Goal: Transaction & Acquisition: Purchase product/service

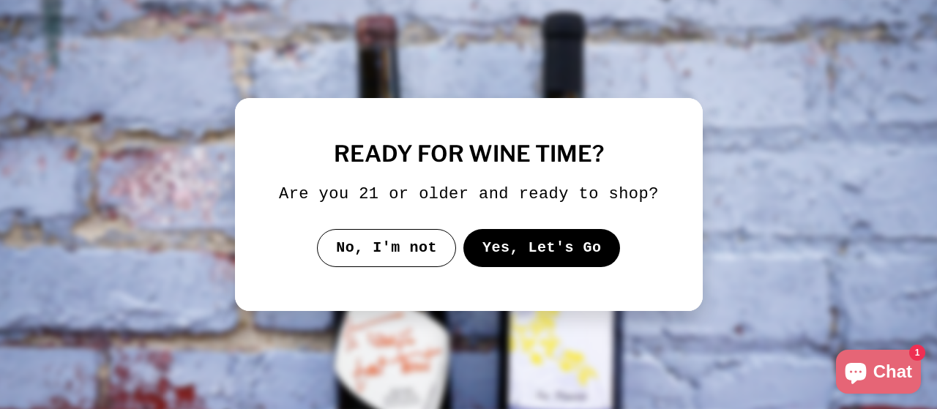
click at [551, 260] on button "Yes, Let's Go" at bounding box center [541, 248] width 157 height 38
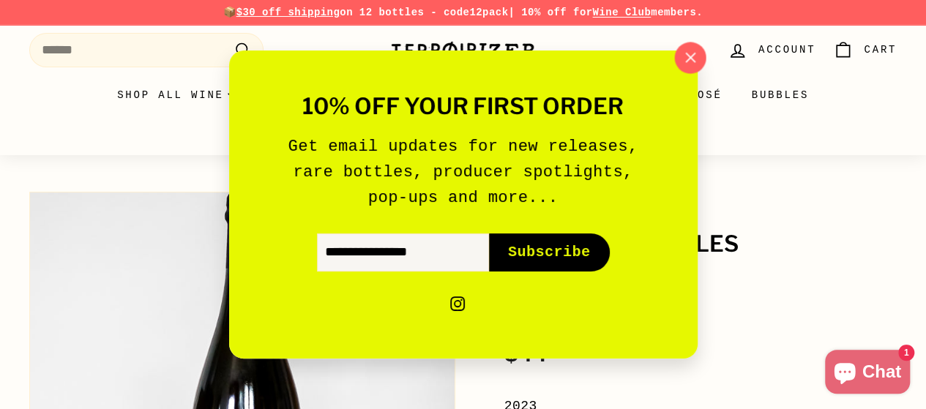
click at [693, 51] on icon "button" at bounding box center [690, 58] width 22 height 22
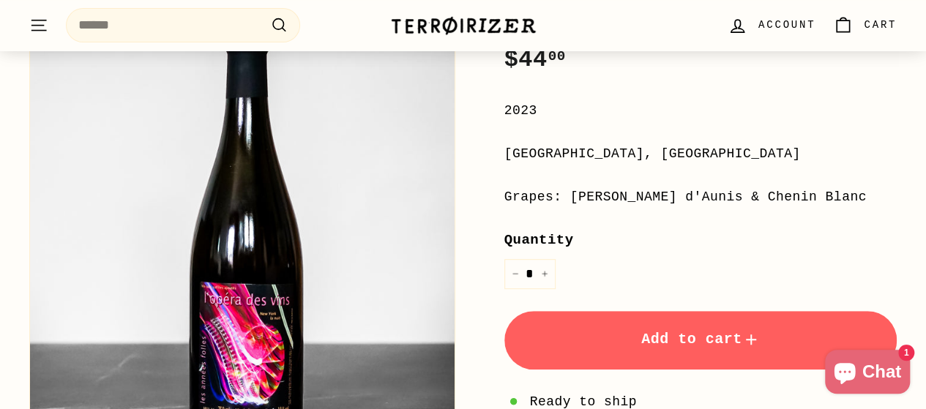
scroll to position [439, 0]
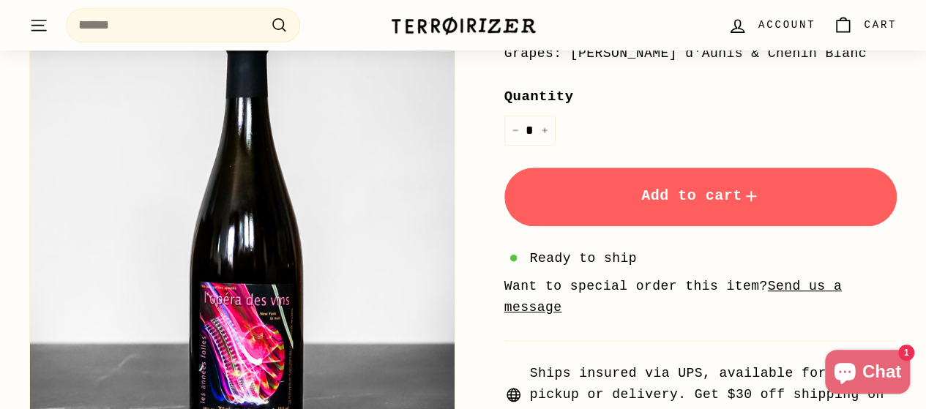
click at [615, 195] on button "Add to cart" at bounding box center [700, 197] width 393 height 59
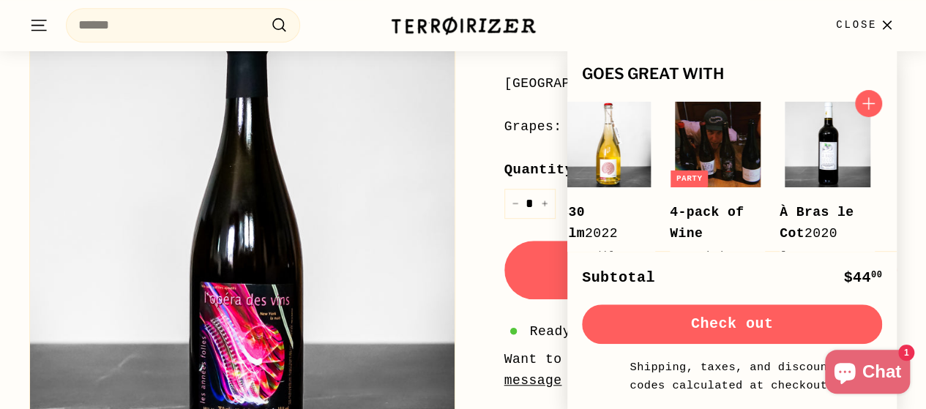
scroll to position [146, 0]
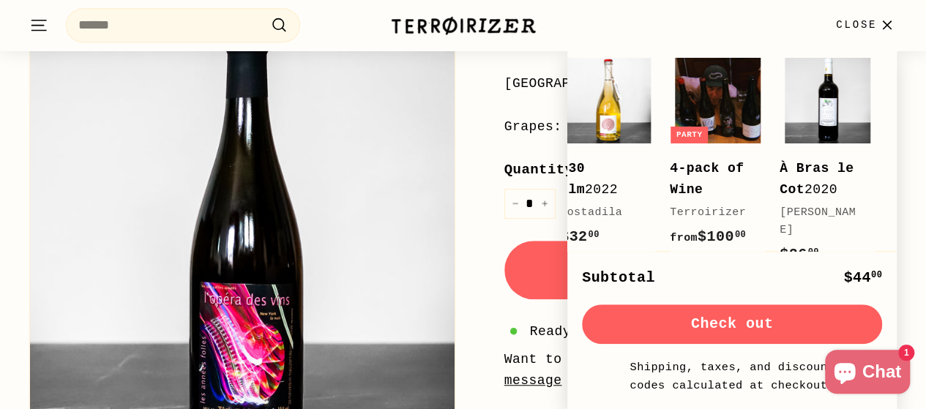
click at [871, 27] on span "Close" at bounding box center [856, 25] width 41 height 16
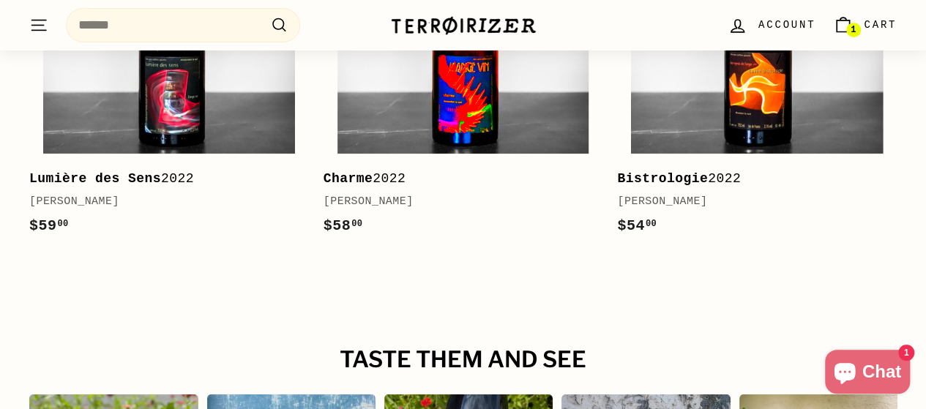
scroll to position [2562, 0]
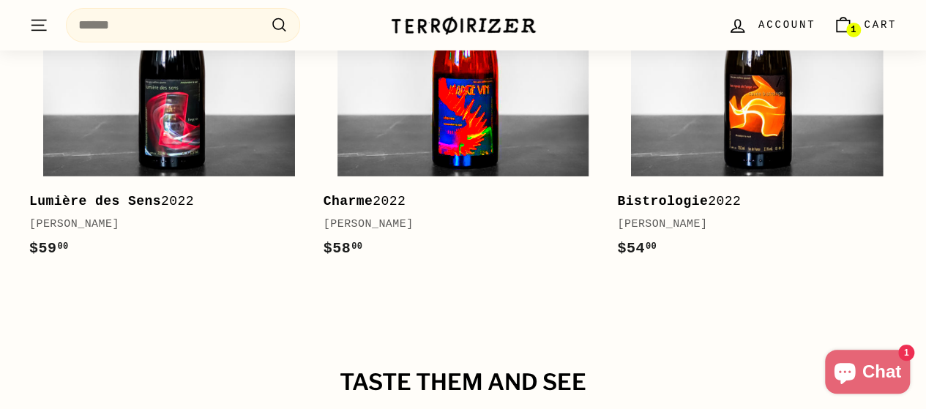
click at [512, 130] on img at bounding box center [464, 51] width 252 height 252
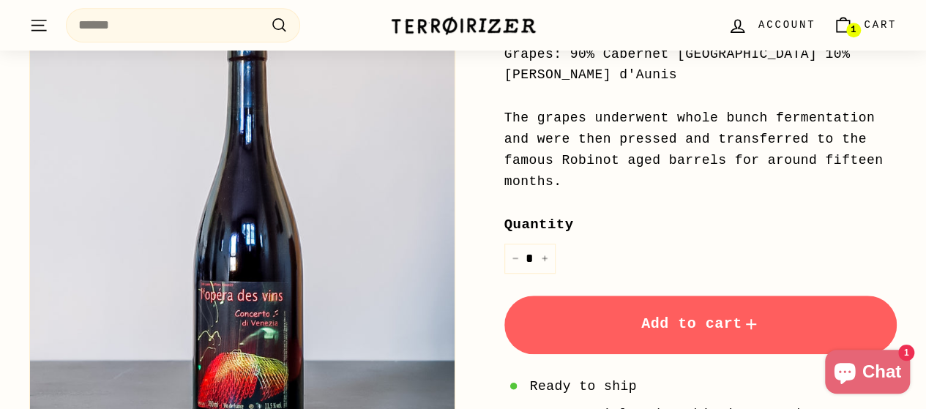
scroll to position [439, 0]
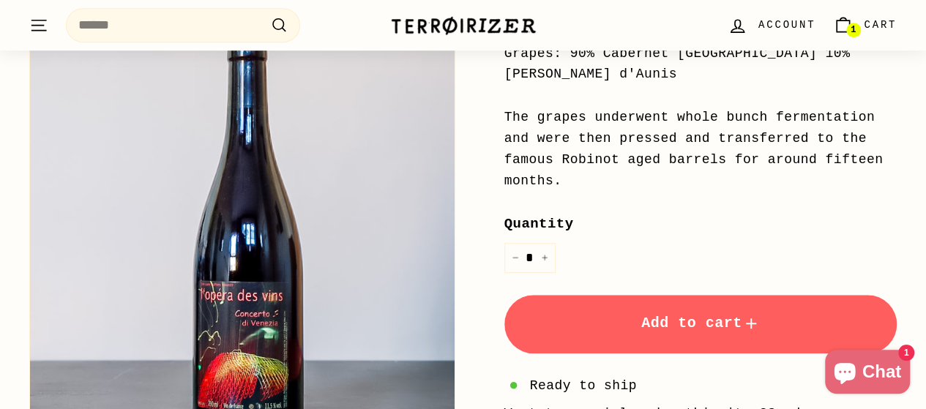
click at [672, 295] on button "Add to cart" at bounding box center [700, 324] width 393 height 59
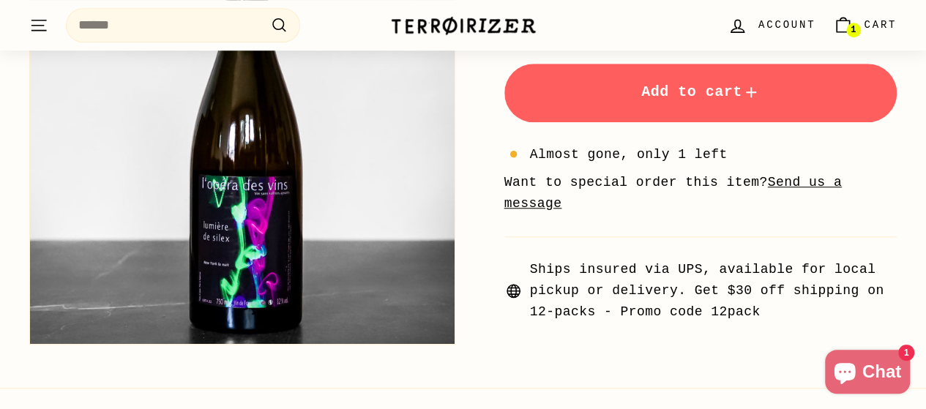
scroll to position [512, 0]
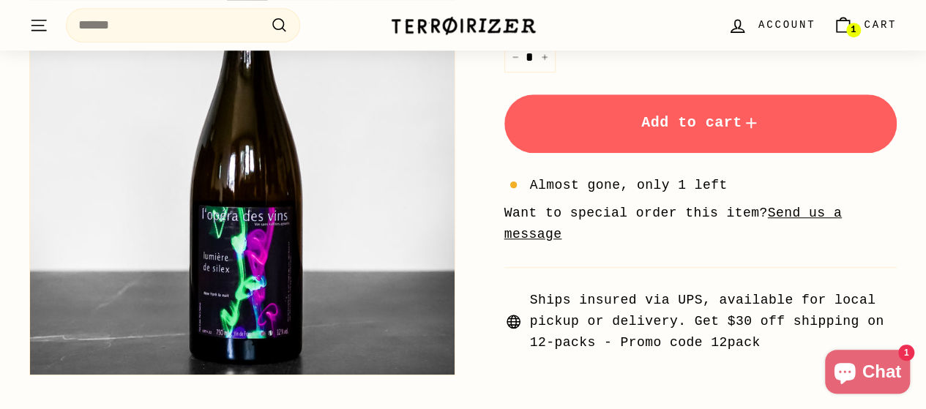
click at [715, 138] on button "Add to cart" at bounding box center [700, 123] width 393 height 59
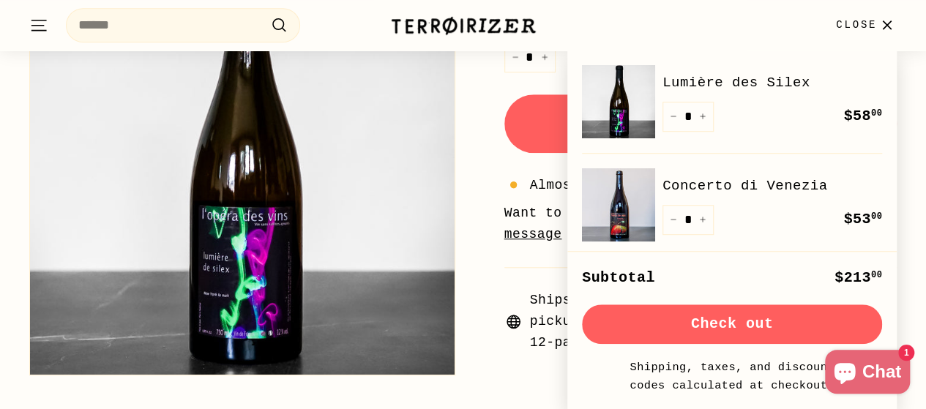
click at [709, 338] on button "Check out" at bounding box center [732, 325] width 300 height 40
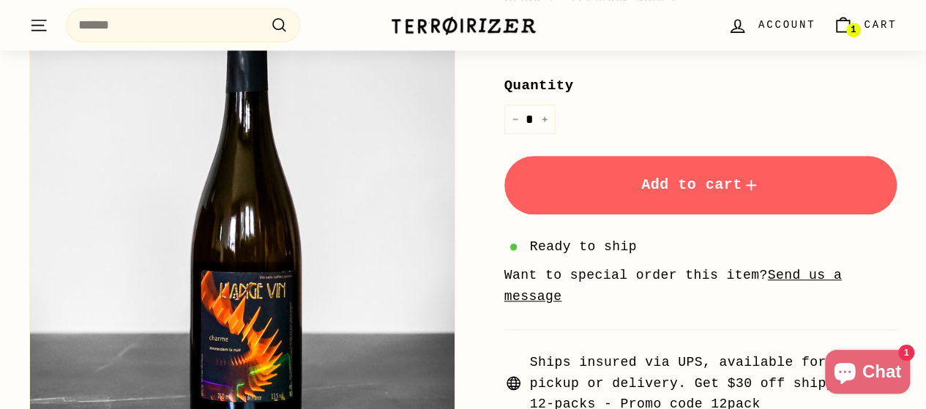
scroll to position [512, 0]
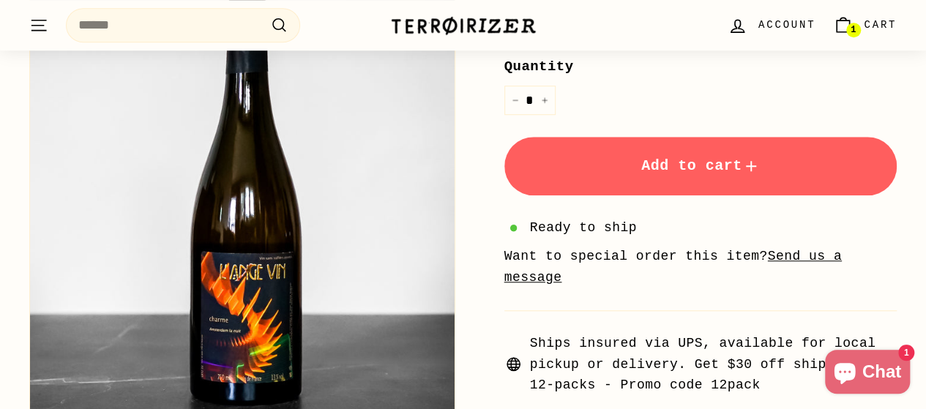
click at [748, 171] on icon "submit" at bounding box center [751, 166] width 18 height 18
